Goal: Task Accomplishment & Management: Use online tool/utility

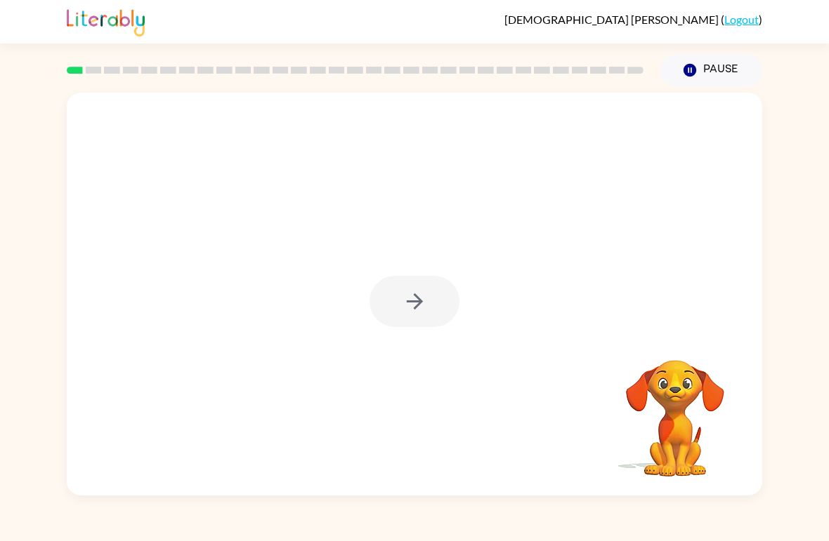
click at [390, 318] on div at bounding box center [414, 301] width 90 height 51
click at [436, 296] on div at bounding box center [414, 301] width 90 height 51
click at [433, 313] on div at bounding box center [414, 301] width 90 height 51
click at [433, 312] on div at bounding box center [414, 301] width 90 height 51
click at [442, 285] on div at bounding box center [414, 301] width 90 height 51
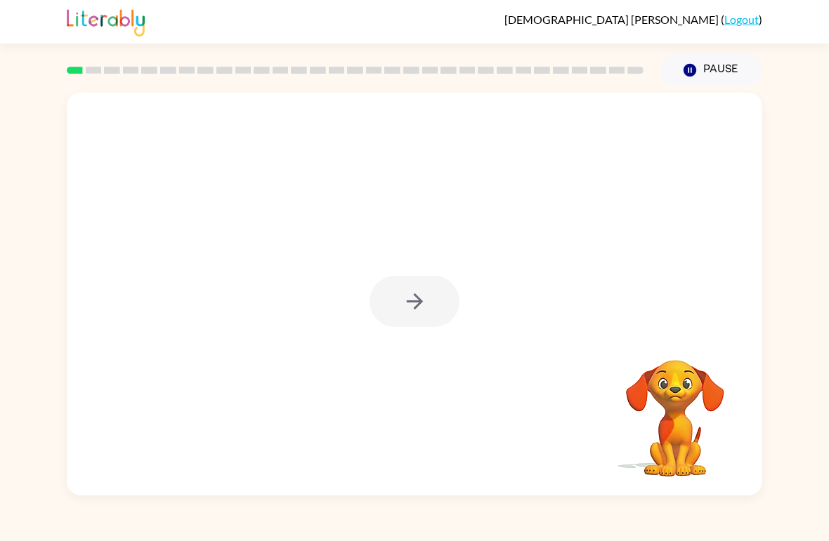
click at [409, 305] on div at bounding box center [414, 301] width 90 height 51
click at [417, 272] on div at bounding box center [414, 294] width 695 height 403
click at [420, 310] on div at bounding box center [414, 301] width 90 height 51
click at [419, 310] on div at bounding box center [414, 301] width 90 height 51
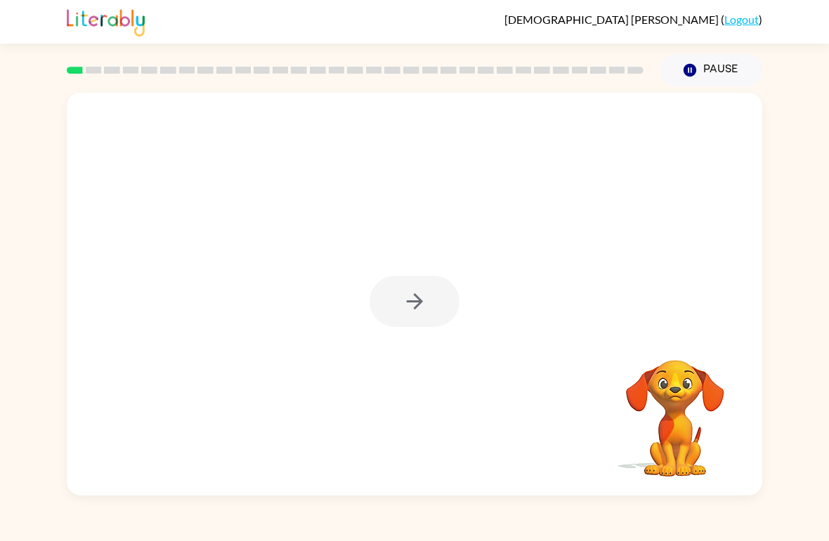
click at [417, 288] on button "button" at bounding box center [414, 301] width 90 height 51
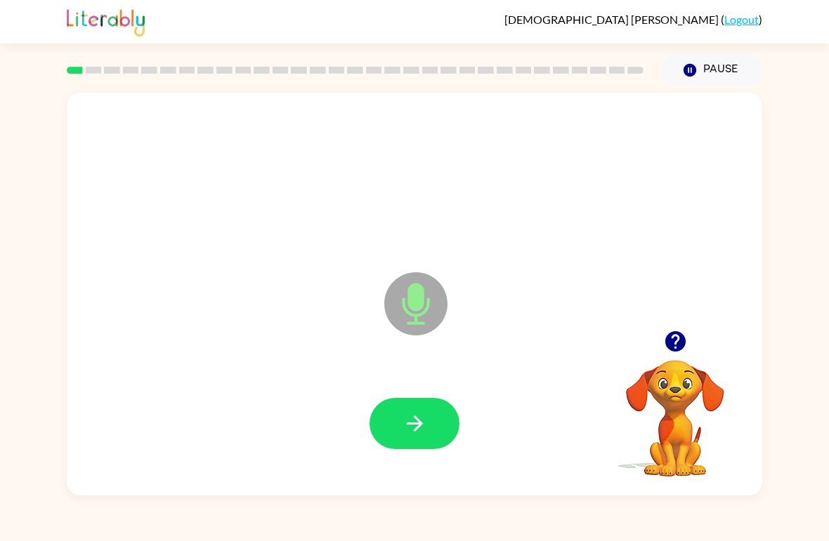
click at [436, 428] on button "button" at bounding box center [414, 423] width 90 height 51
click at [431, 428] on button "button" at bounding box center [414, 423] width 90 height 51
click at [412, 439] on button "button" at bounding box center [414, 423] width 90 height 51
click at [430, 440] on button "button" at bounding box center [414, 423] width 90 height 51
click at [432, 442] on button "button" at bounding box center [414, 423] width 90 height 51
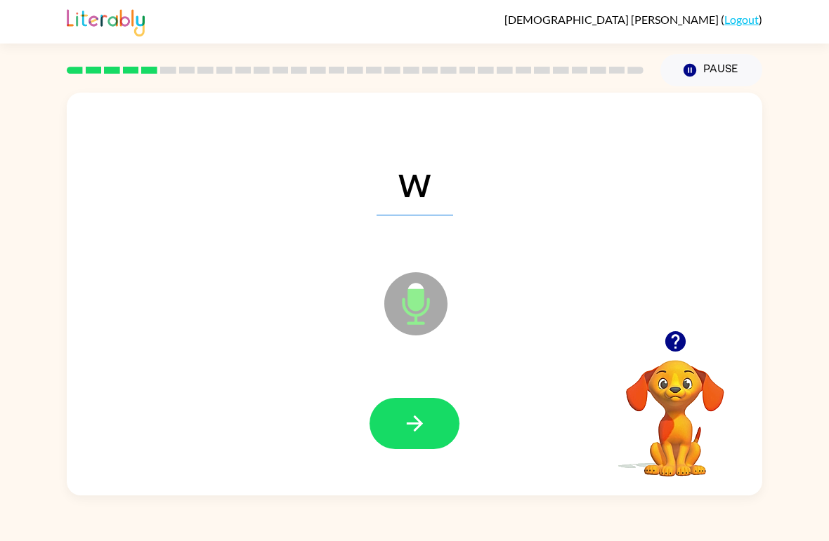
click at [433, 434] on button "button" at bounding box center [414, 423] width 90 height 51
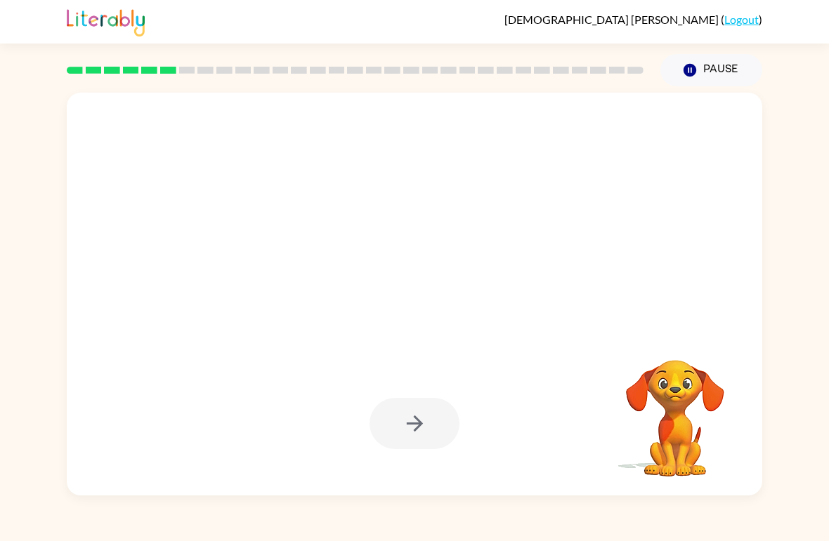
click at [685, 427] on video "Your browser must support playing .mp4 files to use Literably. Please try using…" at bounding box center [675, 409] width 140 height 140
click at [437, 419] on div at bounding box center [414, 423] width 90 height 51
click at [680, 70] on button "Pause Pause" at bounding box center [711, 70] width 102 height 32
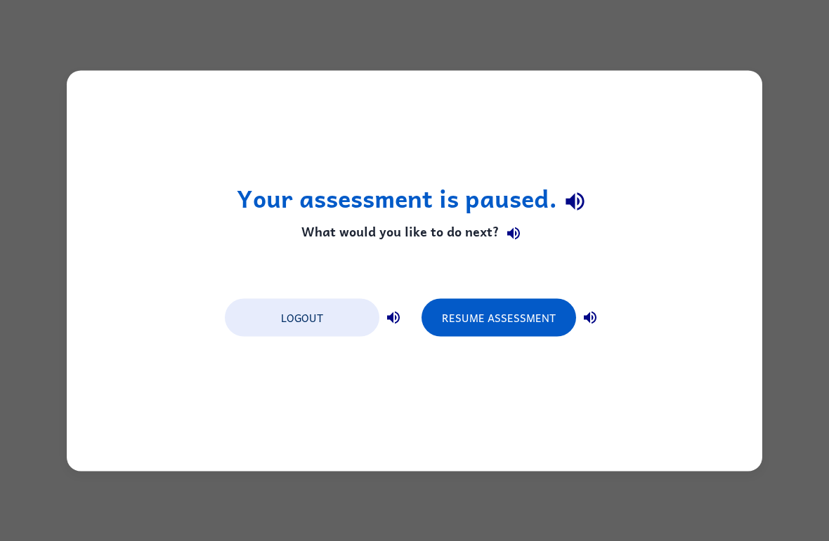
click at [538, 460] on div "Your assessment is paused. What would you like to do next? Logout Resume Assess…" at bounding box center [414, 270] width 695 height 401
click at [669, 376] on div "Your assessment is paused. What would you like to do next? Logout Resume Assess…" at bounding box center [414, 270] width 695 height 401
click at [525, 321] on button "Resume Assessment" at bounding box center [498, 317] width 155 height 38
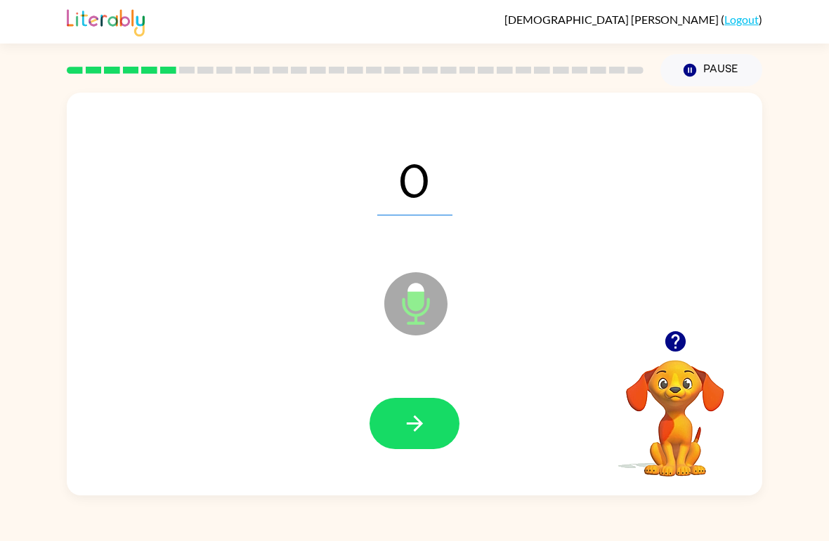
click at [442, 412] on button "button" at bounding box center [414, 423] width 90 height 51
click at [431, 426] on button "button" at bounding box center [414, 423] width 90 height 51
click at [419, 426] on icon "button" at bounding box center [414, 424] width 16 height 16
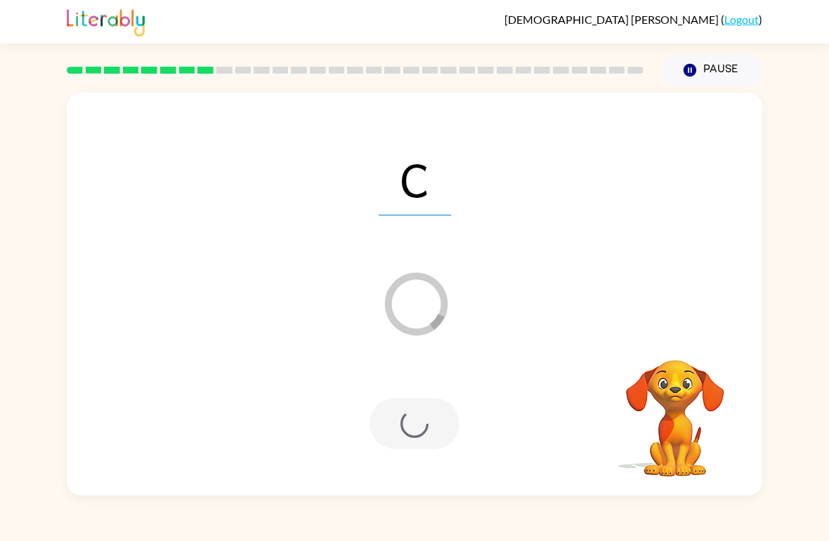
click at [452, 399] on div at bounding box center [414, 423] width 90 height 51
click at [451, 398] on div at bounding box center [414, 425] width 667 height 116
click at [443, 404] on div at bounding box center [414, 423] width 90 height 51
click at [454, 426] on div at bounding box center [414, 423] width 90 height 51
click at [672, 423] on video "Your browser must support playing .mp4 files to use Literably. Please try using…" at bounding box center [675, 409] width 140 height 140
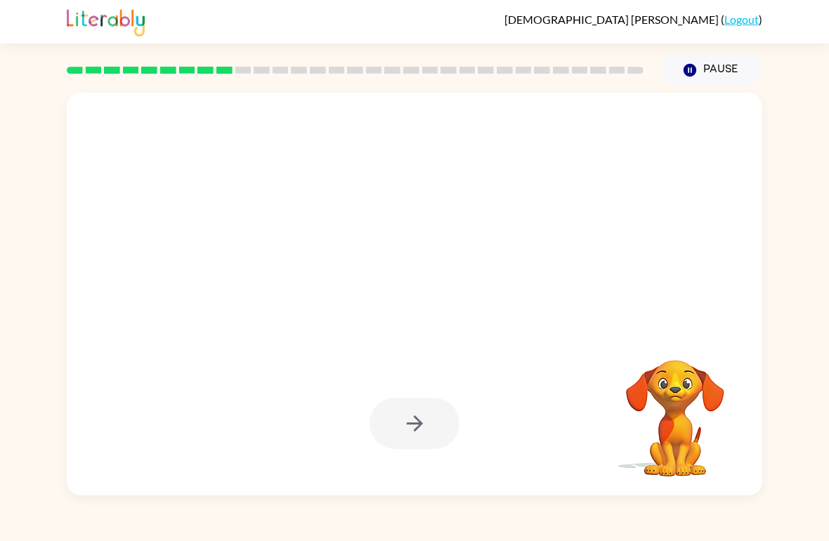
click at [672, 423] on video "Your browser must support playing .mp4 files to use Literably. Please try using…" at bounding box center [675, 409] width 140 height 140
click at [671, 377] on video "Your browser must support playing .mp4 files to use Literably. Please try using…" at bounding box center [675, 409] width 140 height 140
click at [652, 333] on div at bounding box center [414, 294] width 695 height 403
click at [693, 394] on video "Your browser must support playing .mp4 files to use Literably. Please try using…" at bounding box center [675, 409] width 140 height 140
click at [428, 455] on div at bounding box center [414, 425] width 667 height 116
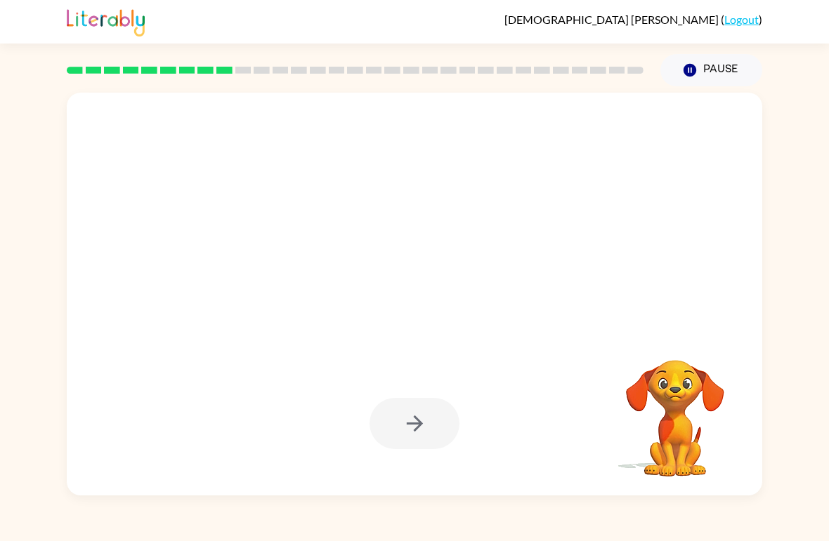
click at [737, 68] on button "Pause Pause" at bounding box center [711, 70] width 102 height 32
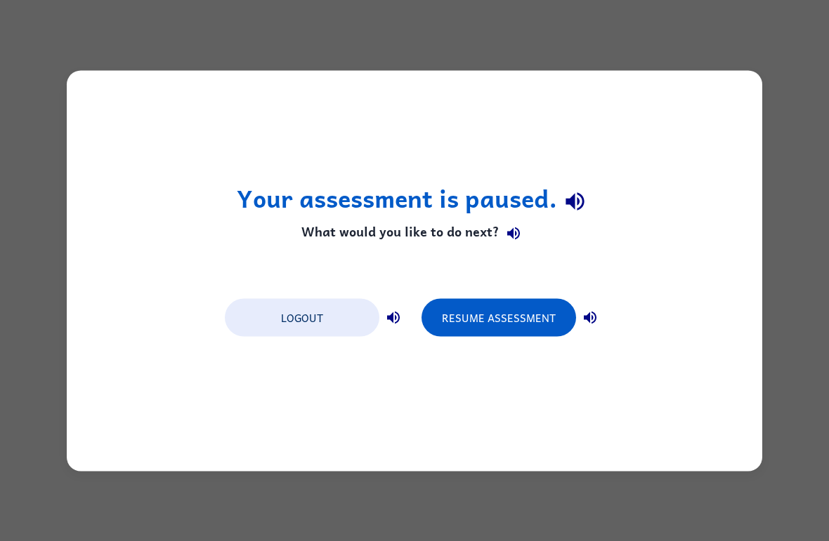
click at [541, 329] on button "Resume Assessment" at bounding box center [498, 317] width 155 height 38
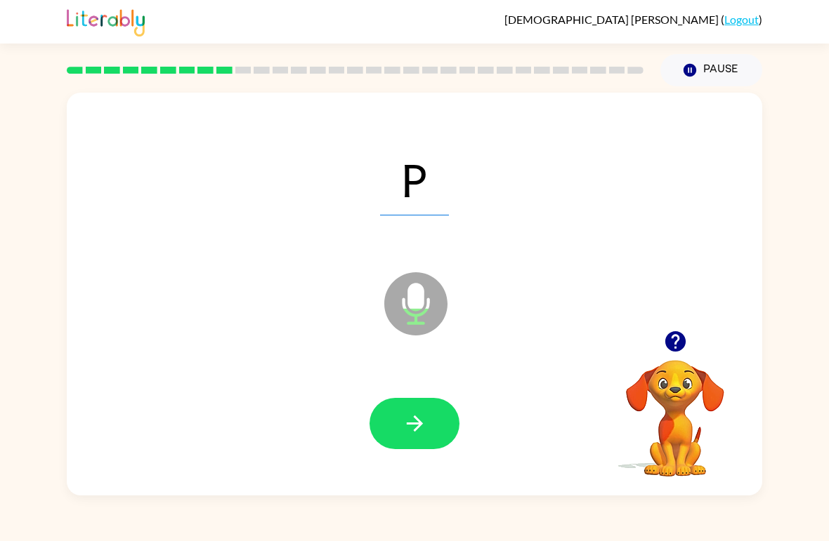
click at [440, 413] on button "button" at bounding box center [414, 423] width 90 height 51
click at [427, 438] on button "button" at bounding box center [414, 423] width 90 height 51
click at [445, 414] on button "button" at bounding box center [414, 423] width 90 height 51
click at [436, 381] on div at bounding box center [414, 425] width 667 height 116
click at [663, 364] on video "Your browser must support playing .mp4 files to use Literably. Please try using…" at bounding box center [675, 409] width 140 height 140
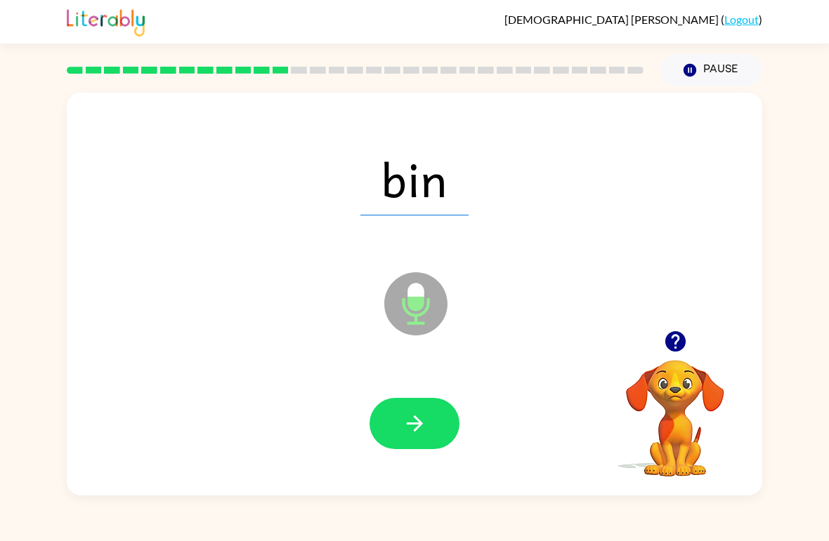
click at [690, 346] on button "button" at bounding box center [675, 342] width 36 height 36
click at [692, 348] on video "Your browser must support playing .mp4 files to use Literably. Please try using…" at bounding box center [675, 409] width 140 height 140
click at [414, 427] on icon "button" at bounding box center [414, 424] width 25 height 25
click at [428, 448] on button "button" at bounding box center [414, 423] width 90 height 51
click at [426, 447] on button "button" at bounding box center [414, 423] width 90 height 51
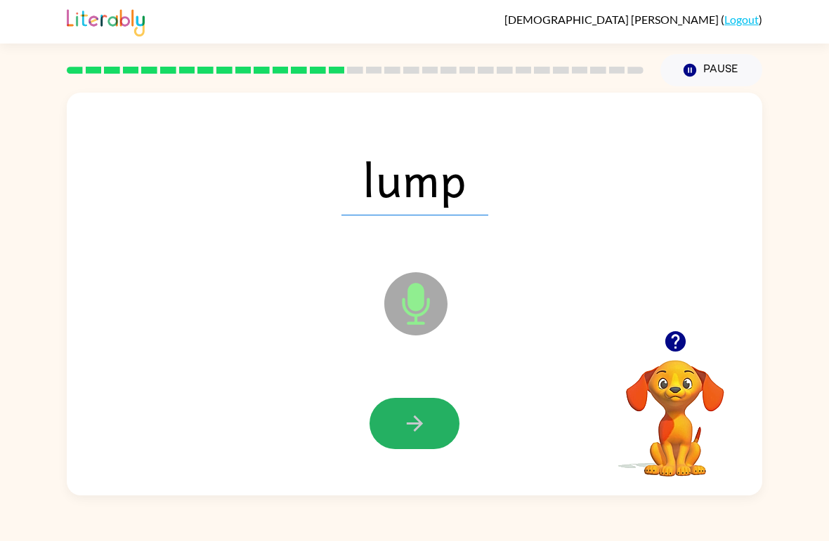
click at [427, 434] on button "button" at bounding box center [414, 423] width 90 height 51
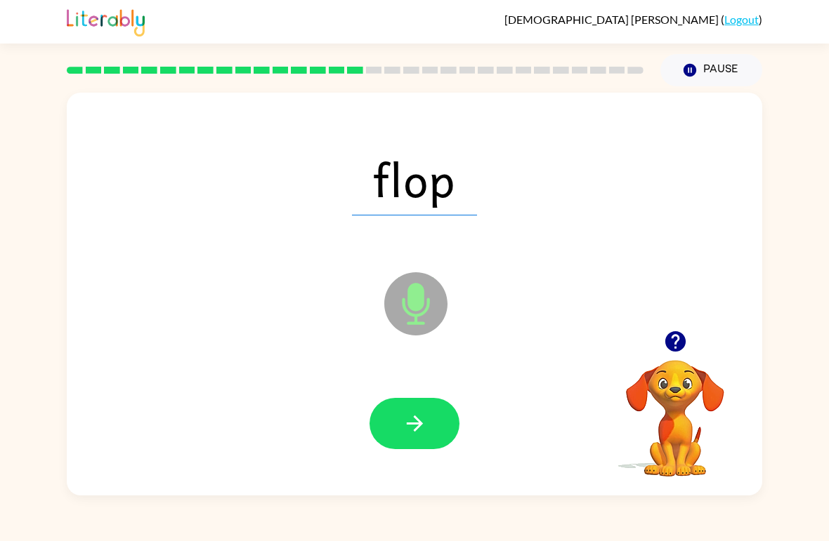
click at [436, 438] on button "button" at bounding box center [414, 423] width 90 height 51
click at [438, 431] on button "button" at bounding box center [414, 423] width 90 height 51
click at [437, 431] on button "button" at bounding box center [414, 423] width 90 height 51
click at [431, 438] on button "button" at bounding box center [414, 423] width 90 height 51
click at [431, 443] on button "button" at bounding box center [414, 423] width 90 height 51
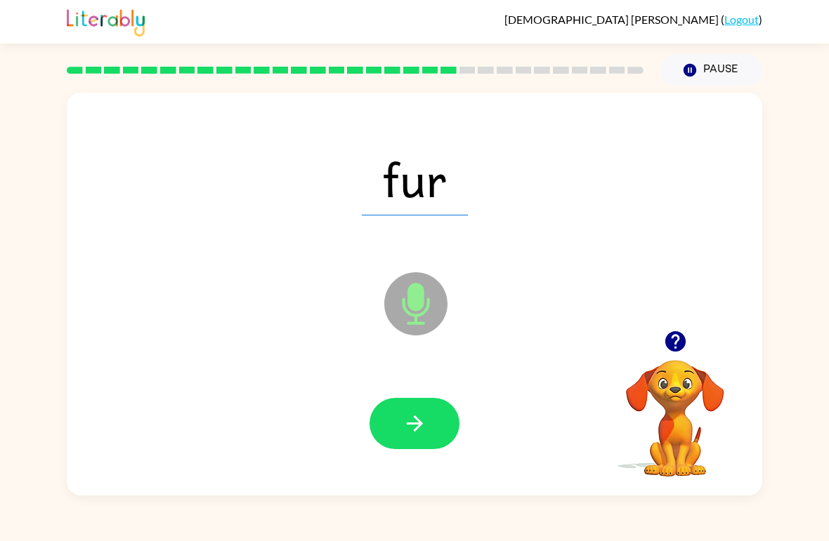
click at [440, 433] on button "button" at bounding box center [414, 423] width 90 height 51
click at [435, 432] on button "button" at bounding box center [414, 423] width 90 height 51
click at [435, 421] on button "button" at bounding box center [414, 423] width 90 height 51
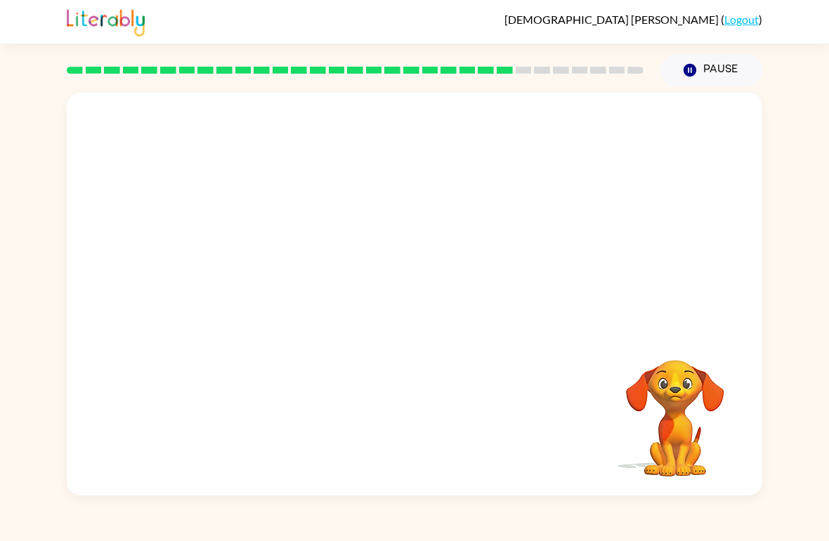
click at [702, 65] on button "Pause Pause" at bounding box center [711, 70] width 102 height 32
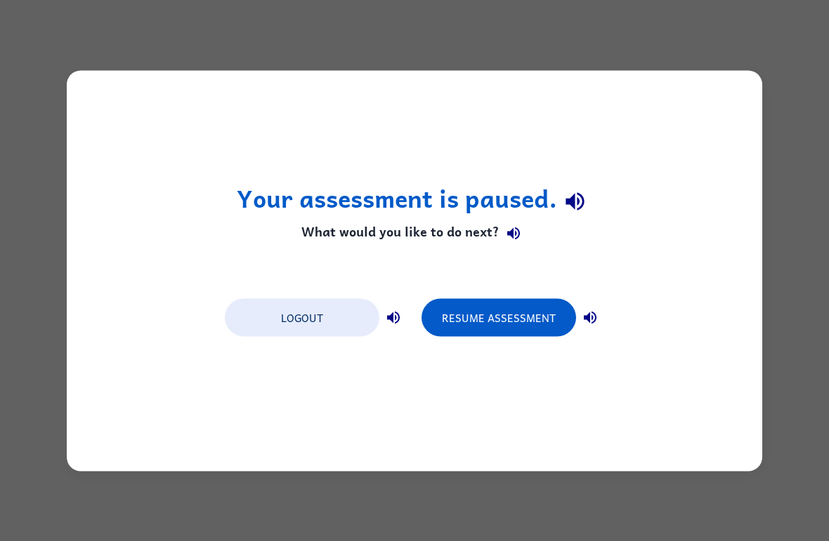
click at [532, 319] on button "Resume Assessment" at bounding box center [498, 317] width 155 height 38
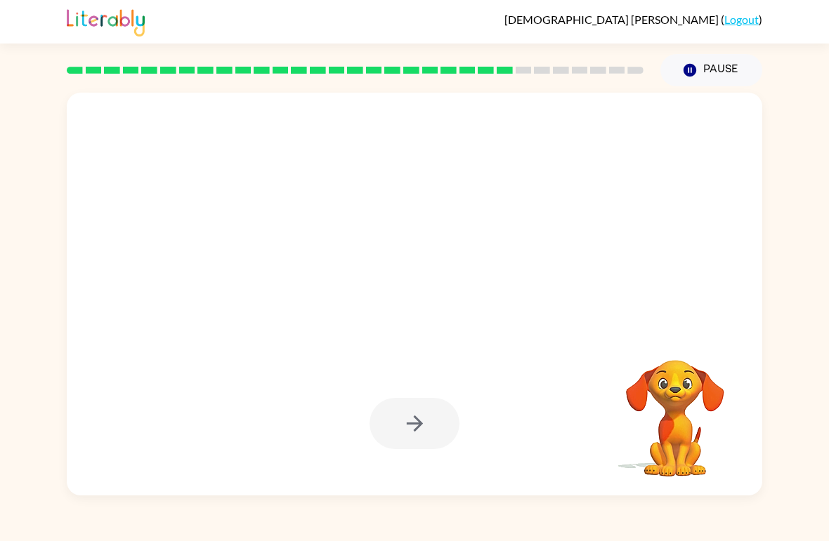
click at [445, 397] on div at bounding box center [414, 425] width 667 height 116
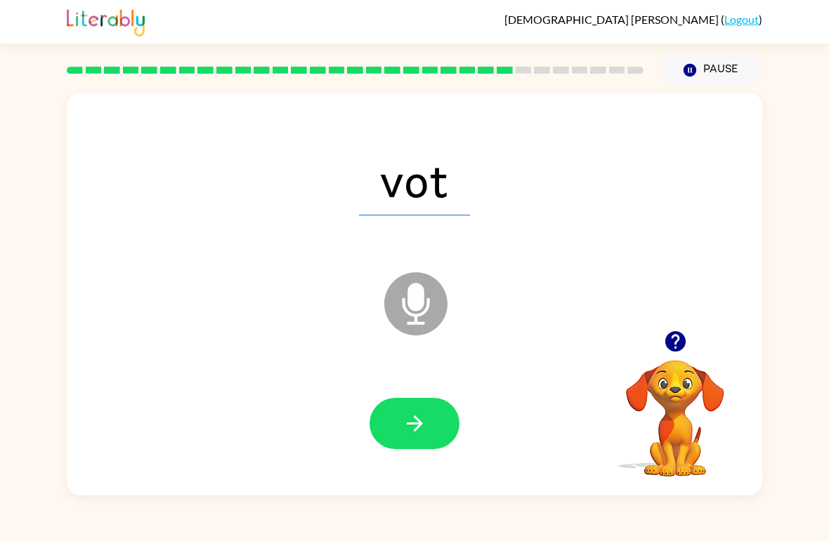
click at [435, 435] on button "button" at bounding box center [414, 423] width 90 height 51
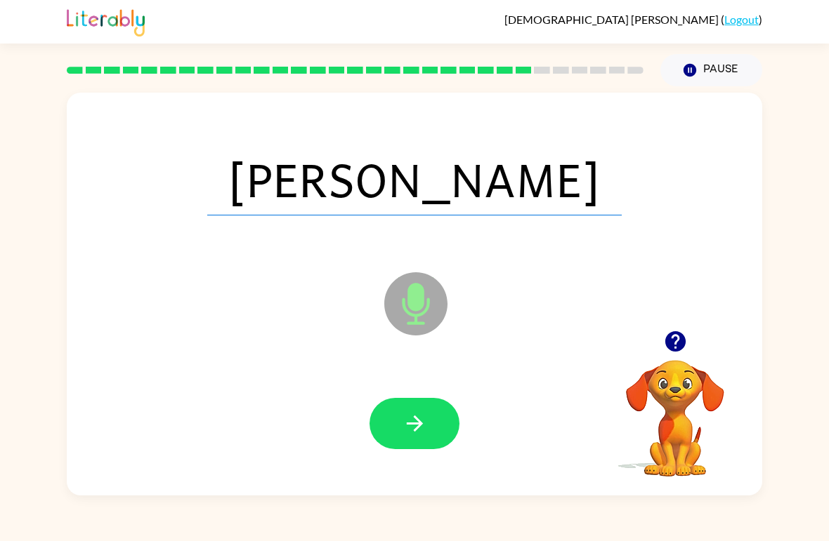
click at [424, 433] on icon "button" at bounding box center [414, 424] width 25 height 25
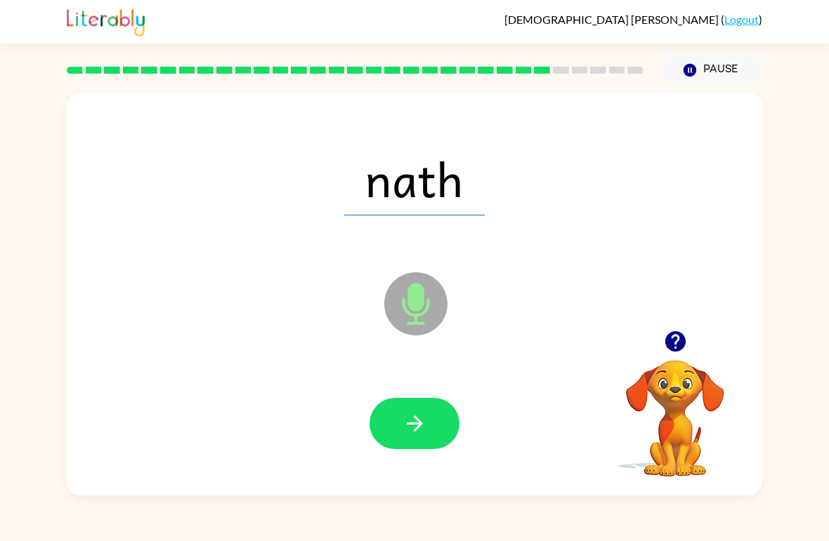
click at [426, 423] on icon "button" at bounding box center [414, 424] width 25 height 25
click at [433, 447] on button "button" at bounding box center [414, 423] width 90 height 51
click at [432, 421] on button "button" at bounding box center [414, 423] width 90 height 51
click at [436, 440] on button "button" at bounding box center [414, 423] width 90 height 51
click at [424, 449] on button "button" at bounding box center [414, 423] width 90 height 51
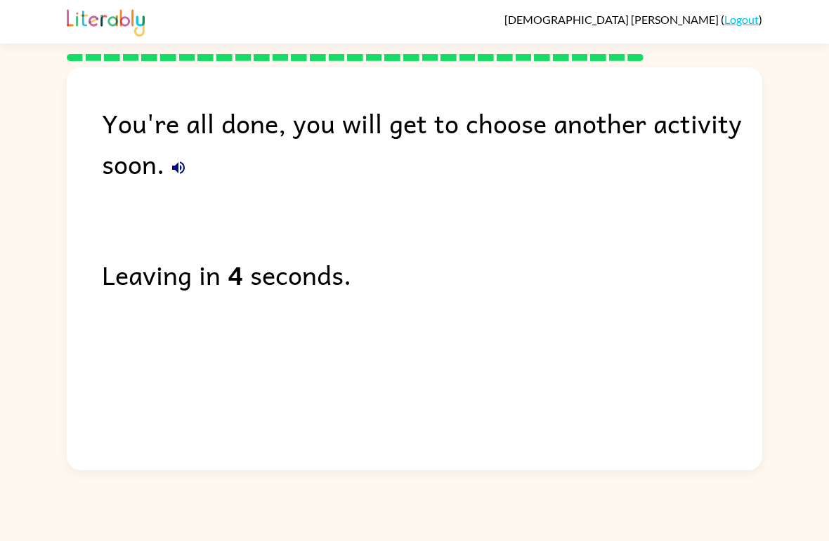
click at [175, 190] on div "You're all done, you will get to choose another activity soon. Leaving in 4 sec…" at bounding box center [414, 265] width 695 height 396
click at [195, 163] on div "You're all done, you will get to choose another activity soon." at bounding box center [432, 143] width 660 height 81
